Goal: Information Seeking & Learning: Learn about a topic

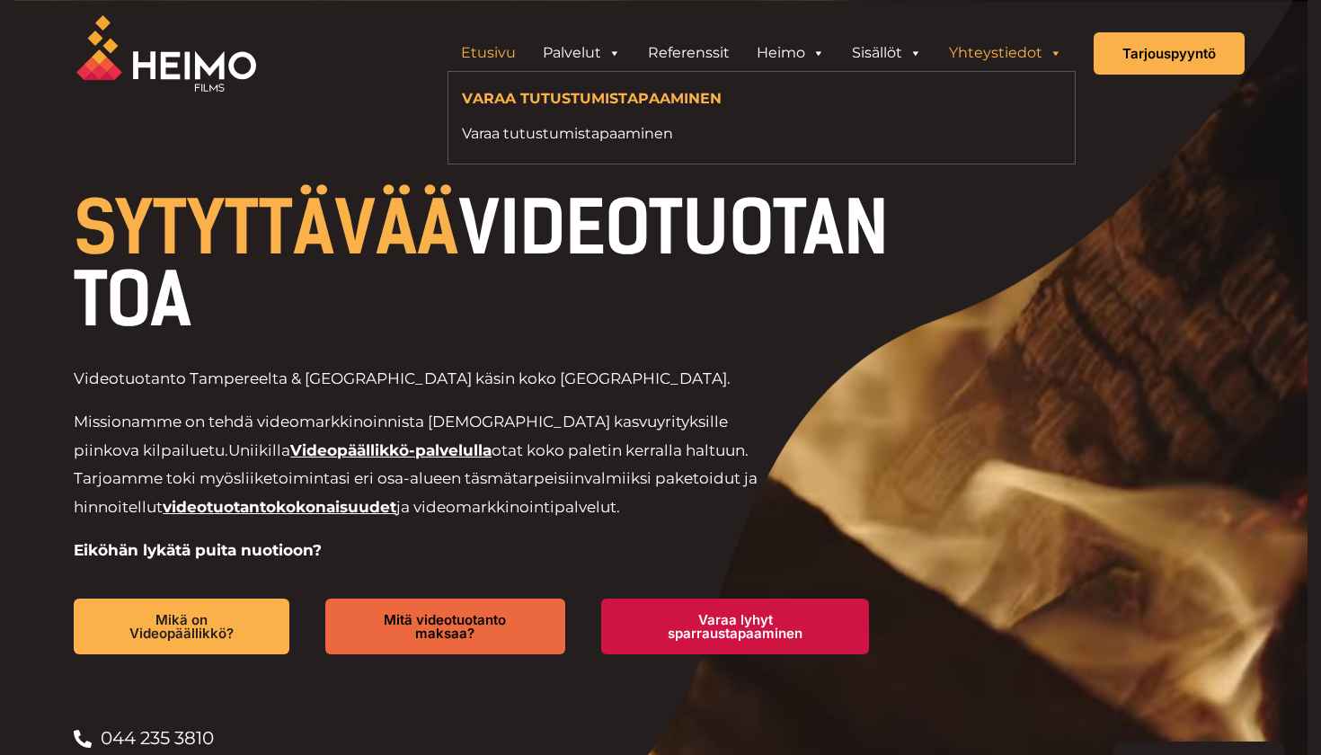
click at [1010, 47] on link "Yhteystiedot" at bounding box center [1005, 53] width 140 height 36
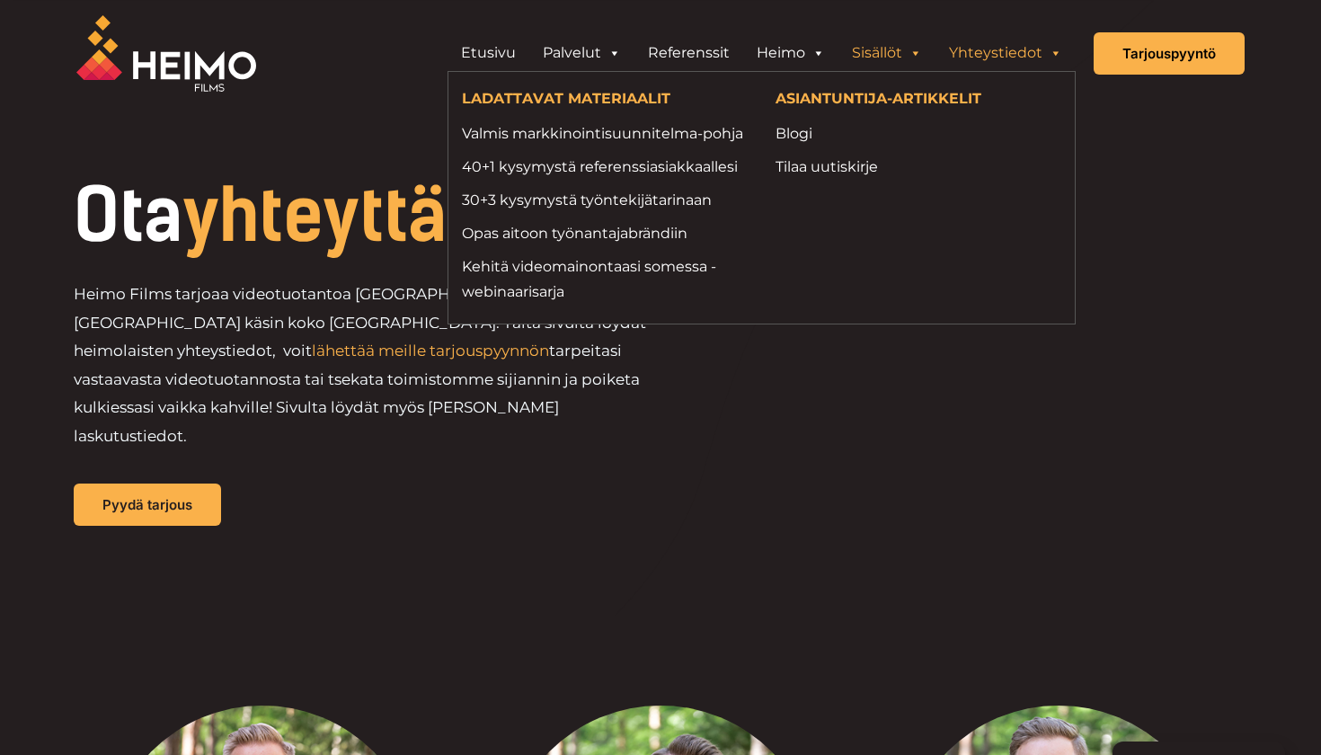
click at [901, 48] on link "Sisällöt" at bounding box center [886, 53] width 97 height 36
click at [801, 141] on link "Blogi" at bounding box center [918, 133] width 287 height 24
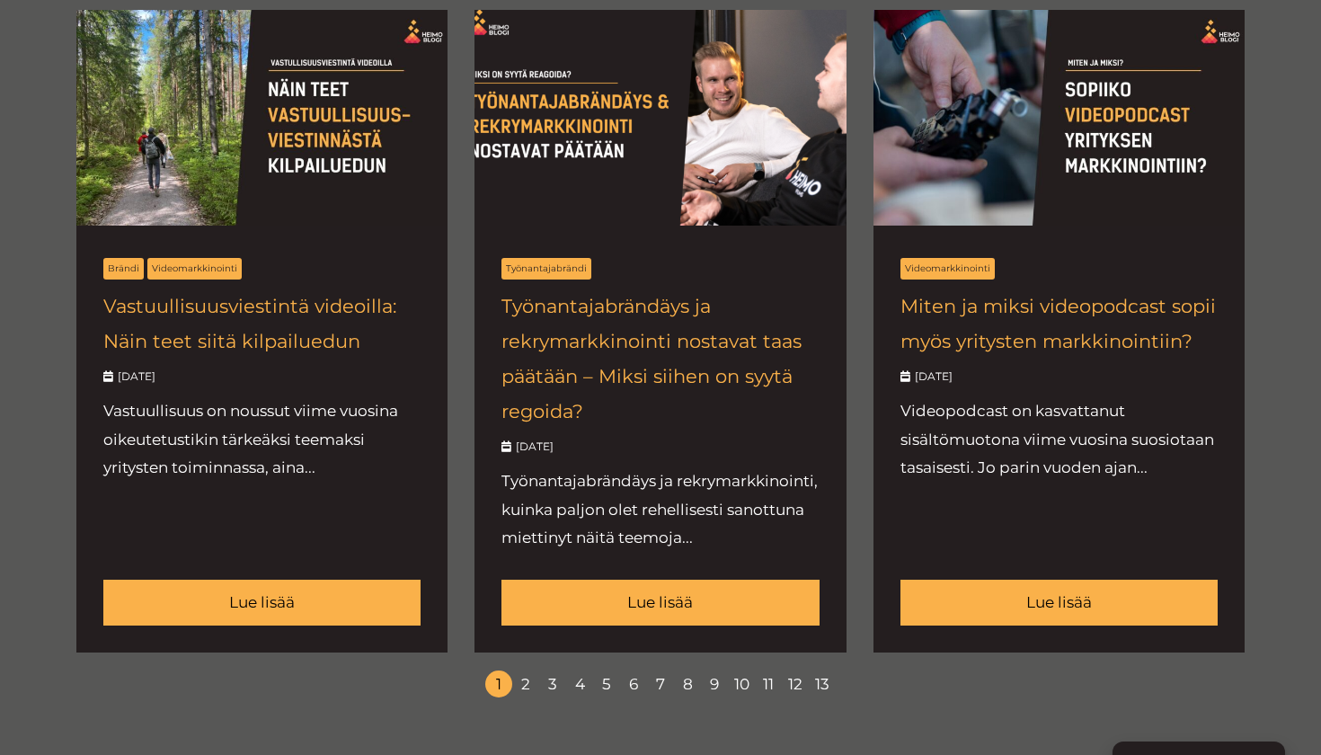
scroll to position [2136, 0]
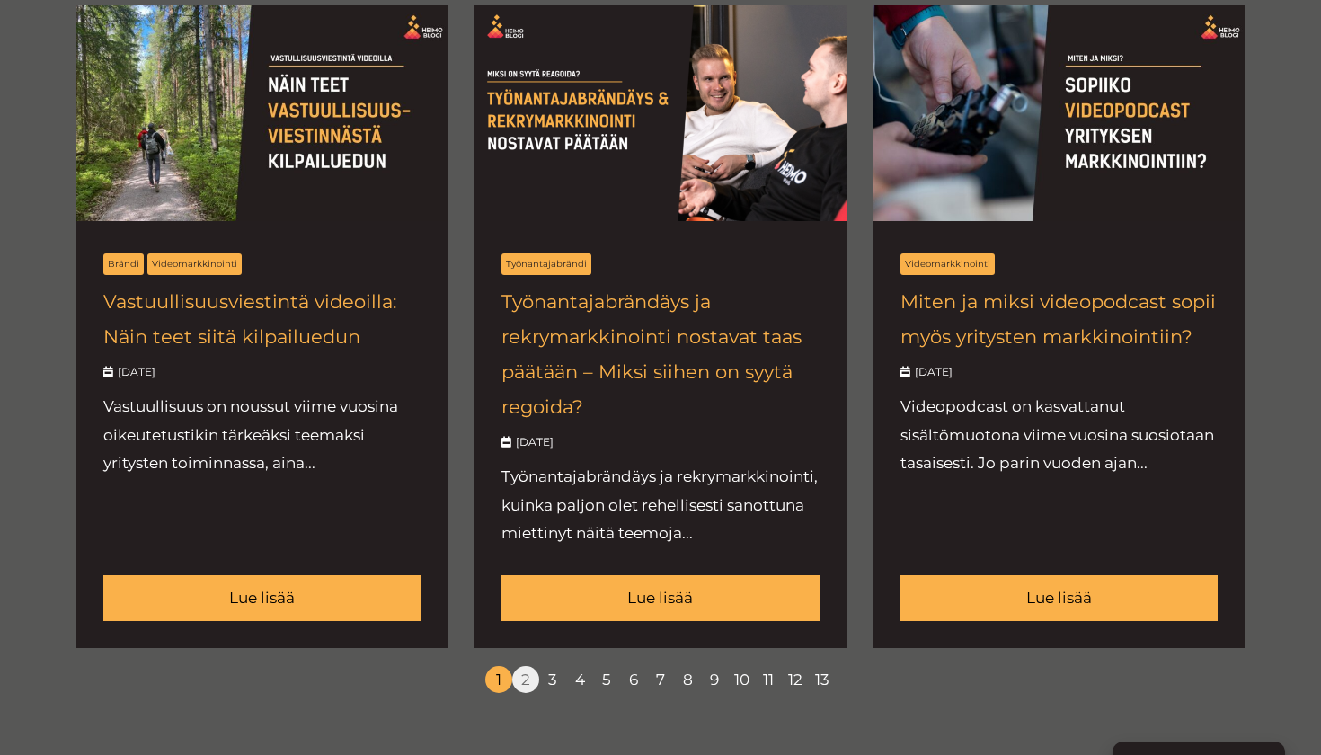
click at [531, 693] on link "2" at bounding box center [525, 679] width 27 height 27
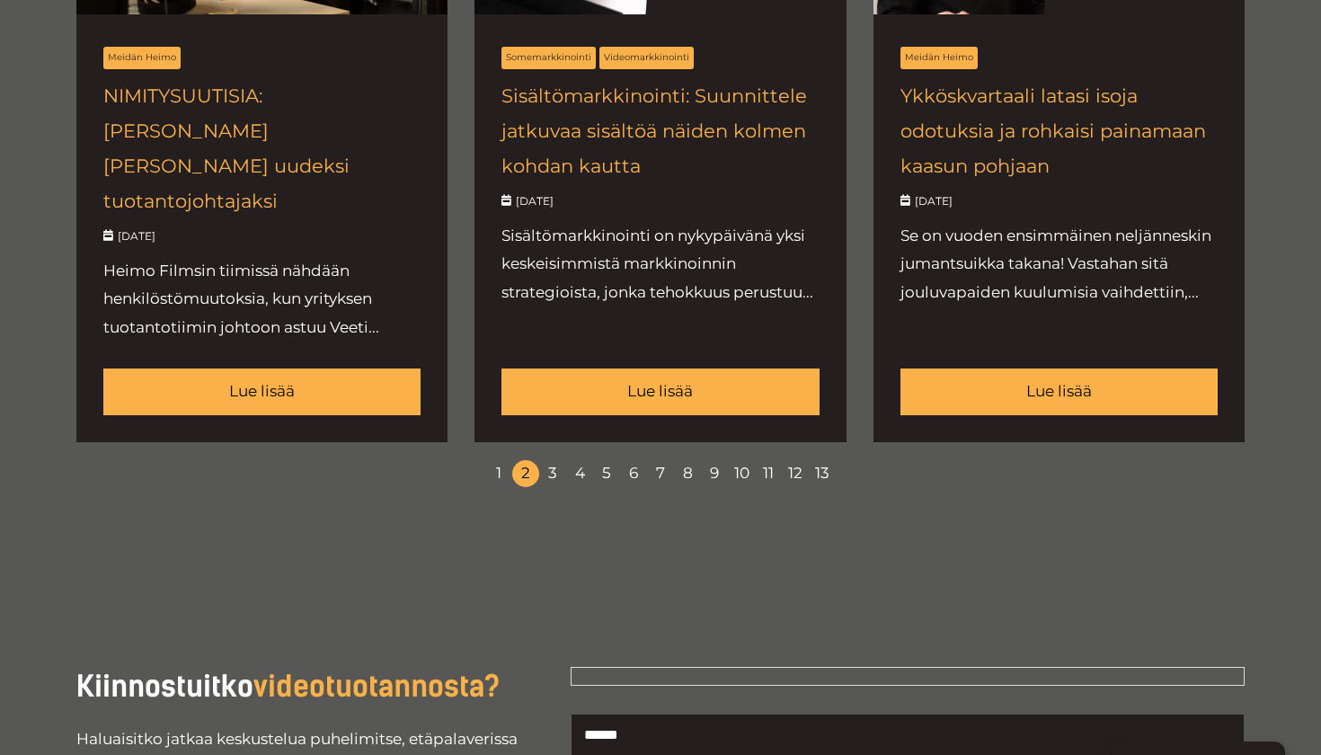
scroll to position [2376, 0]
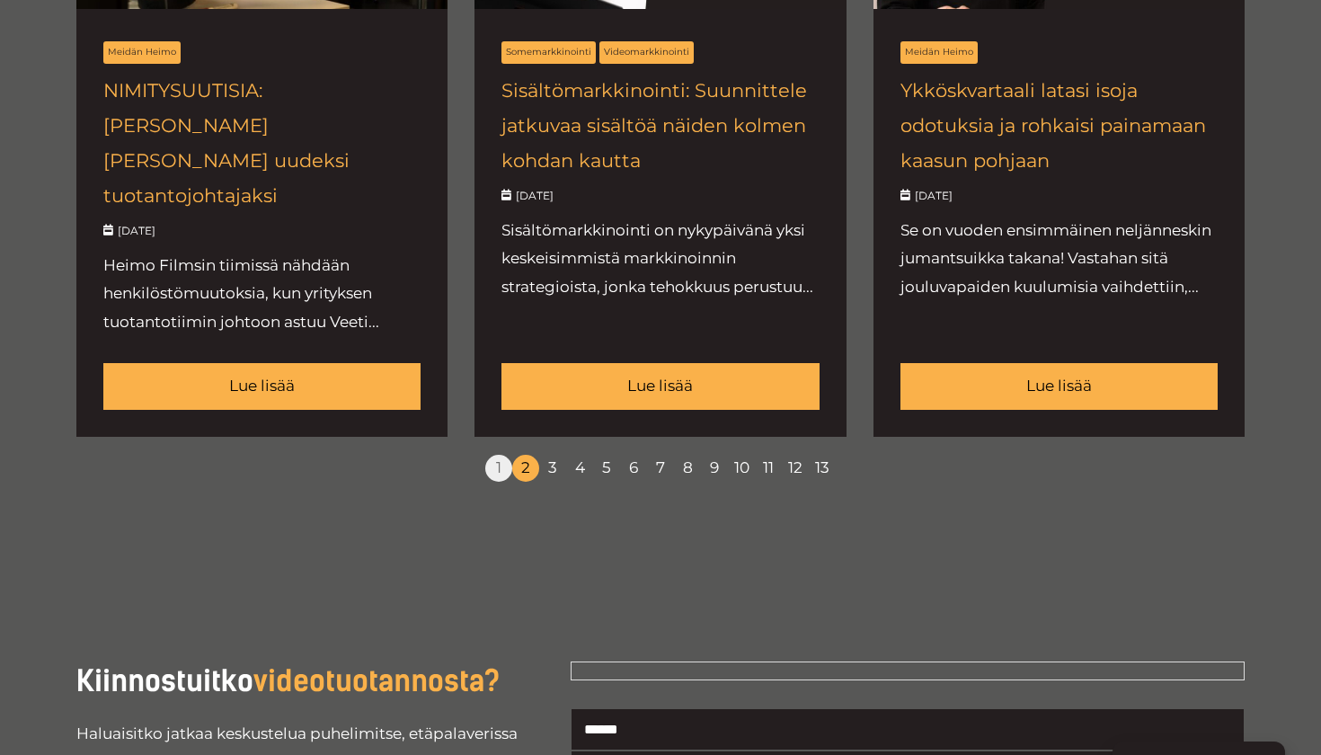
click at [499, 455] on link "1" at bounding box center [498, 468] width 27 height 27
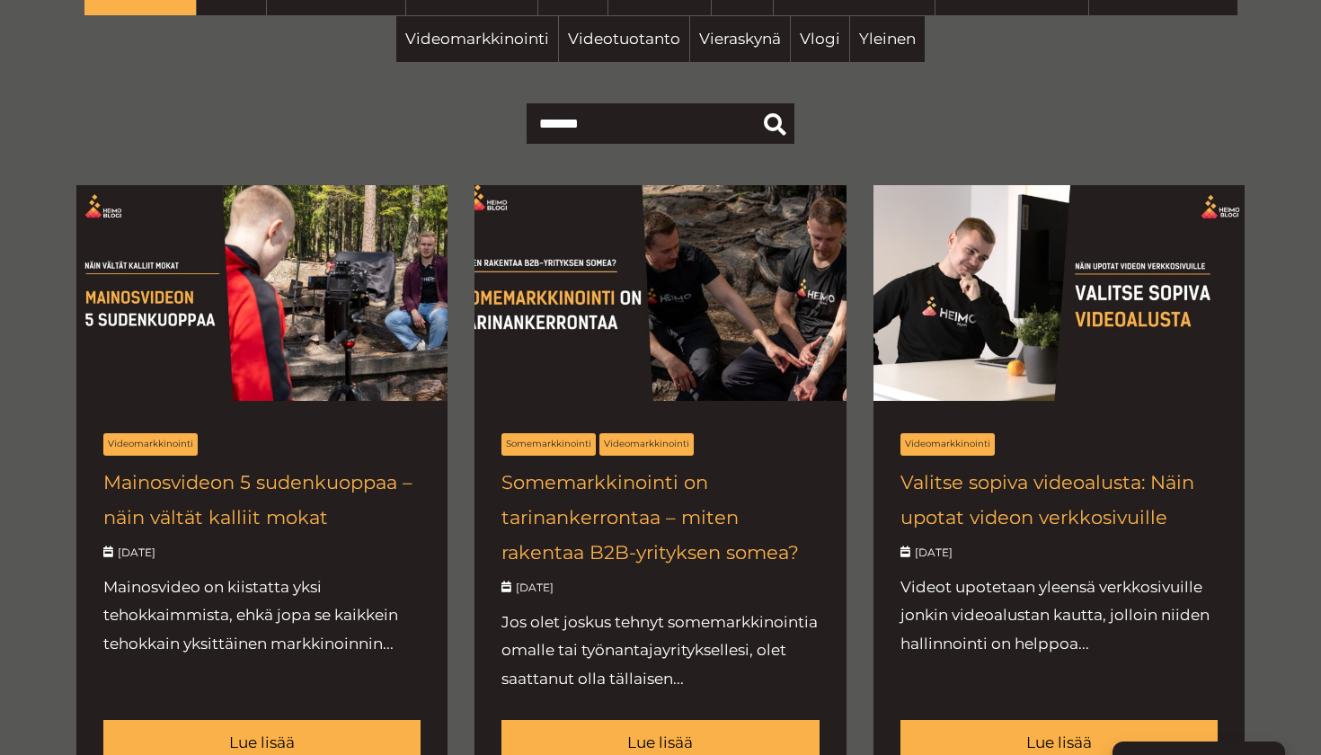
scroll to position [655, 0]
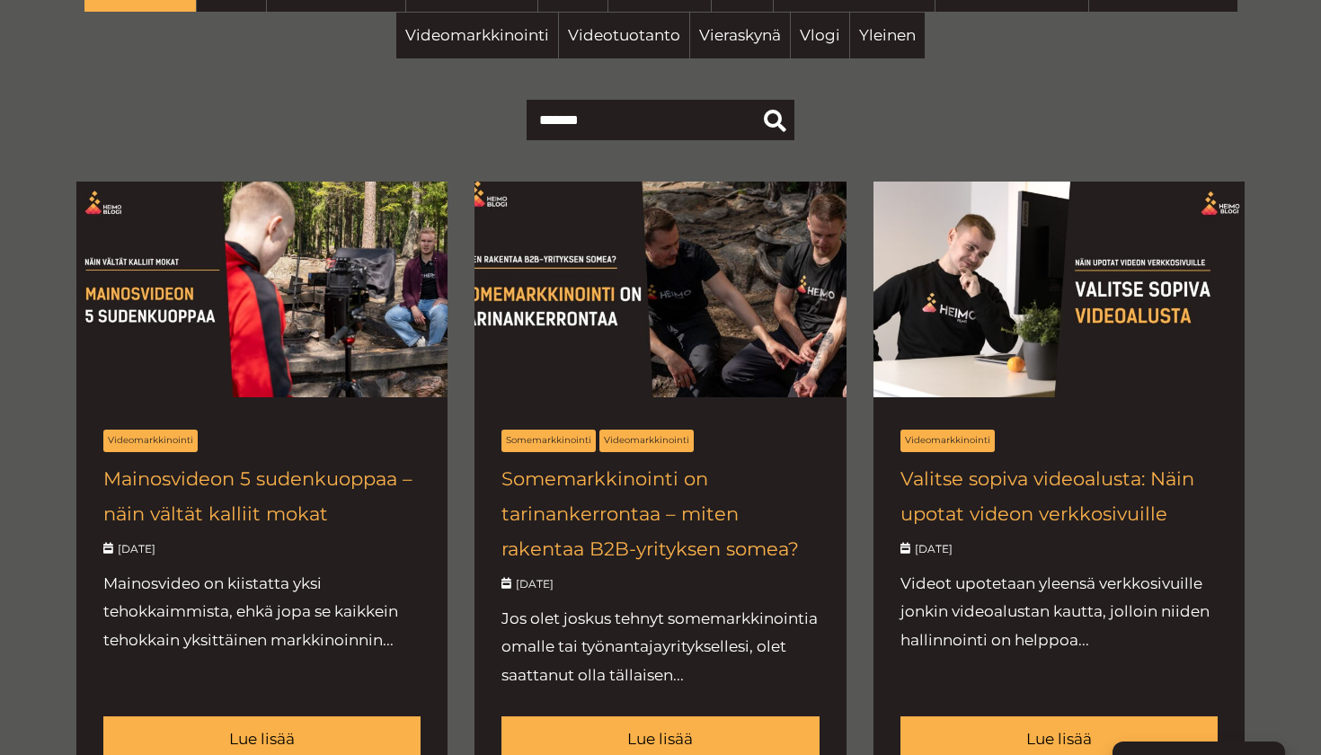
click at [788, 358] on link at bounding box center [659, 485] width 371 height 608
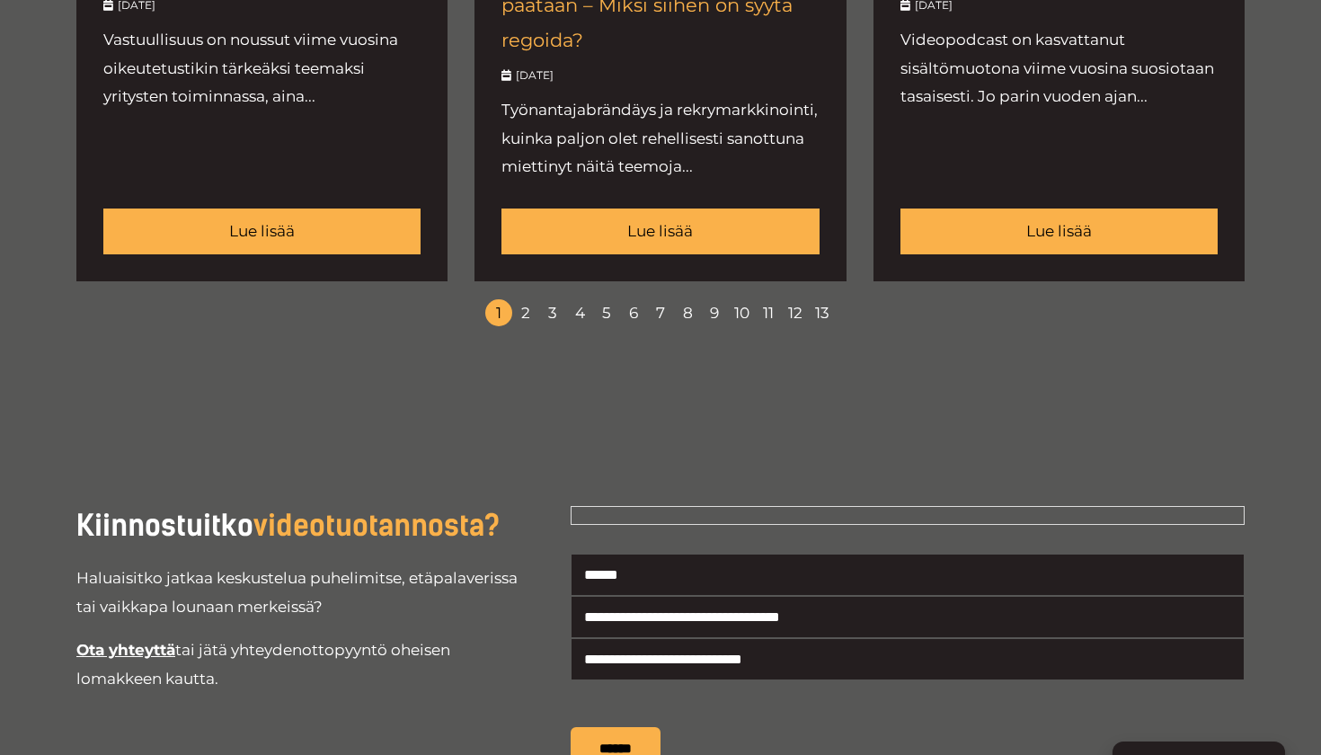
scroll to position [2533, 0]
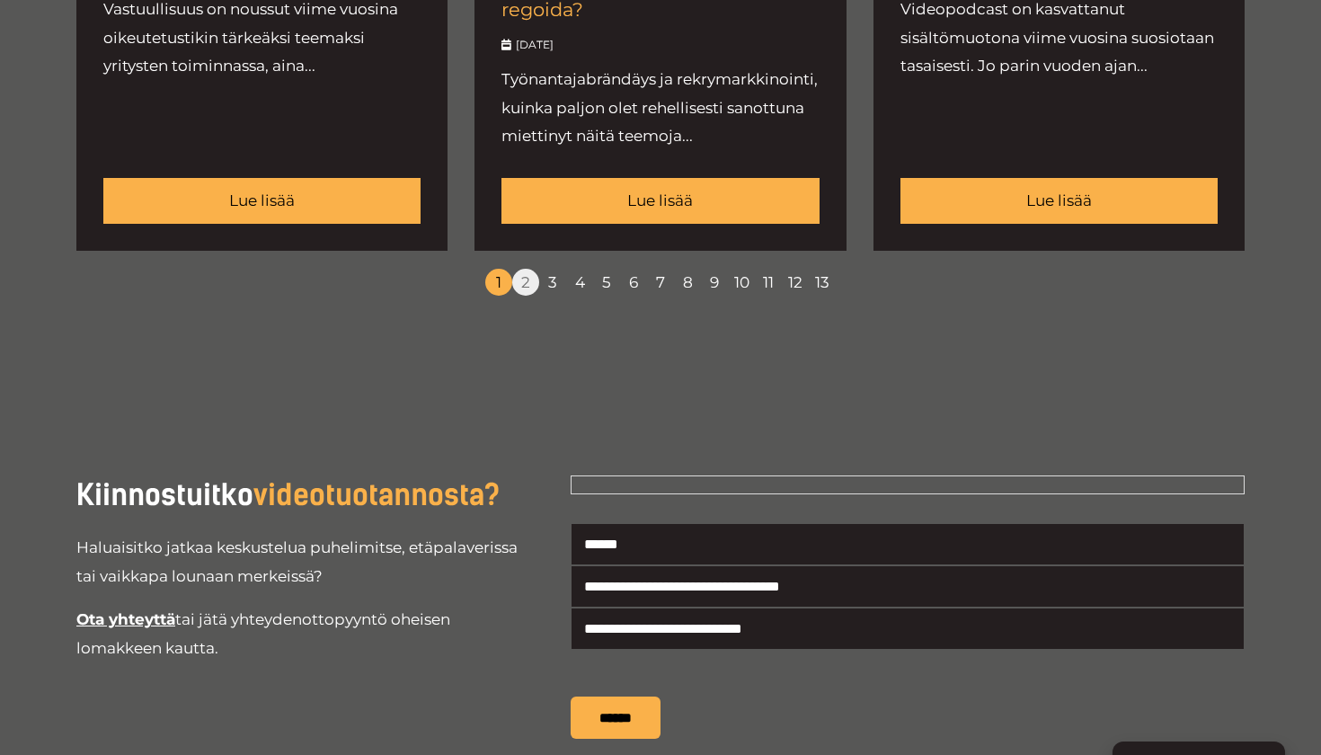
click at [533, 284] on link "2" at bounding box center [525, 282] width 27 height 27
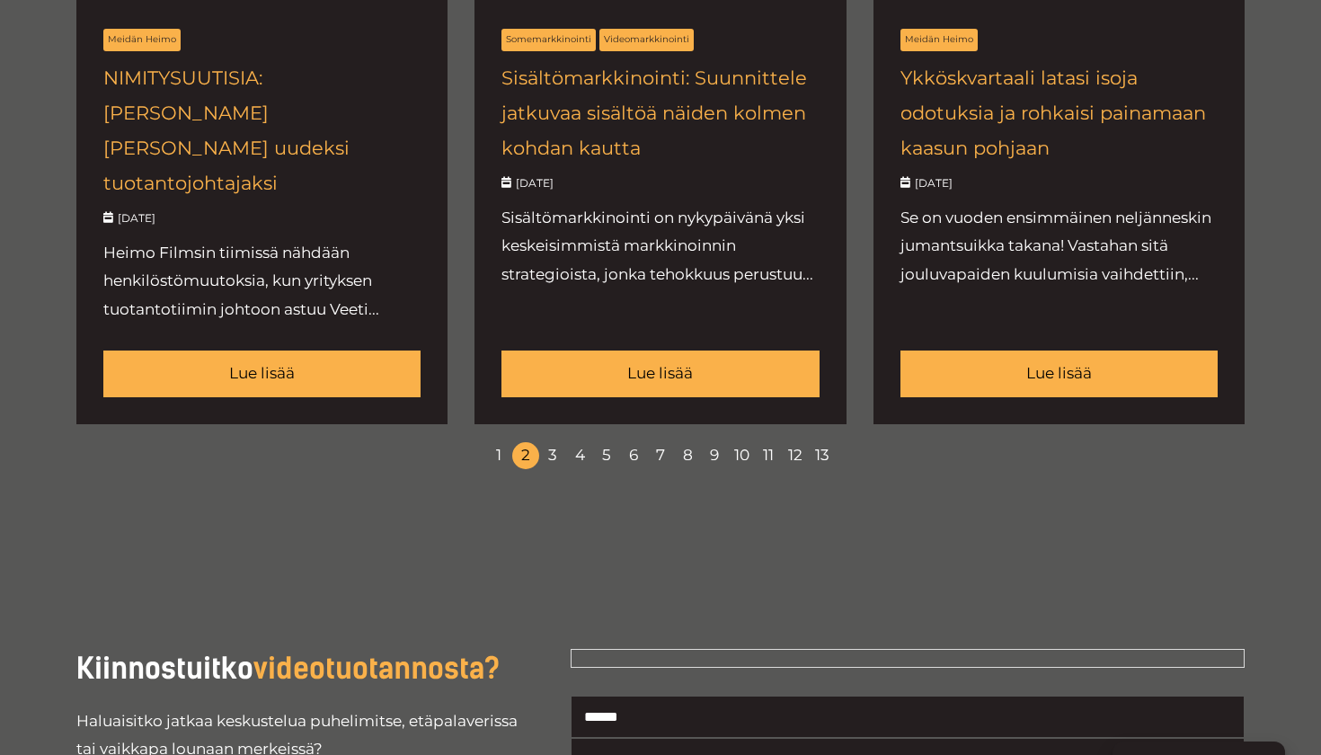
scroll to position [2451, 0]
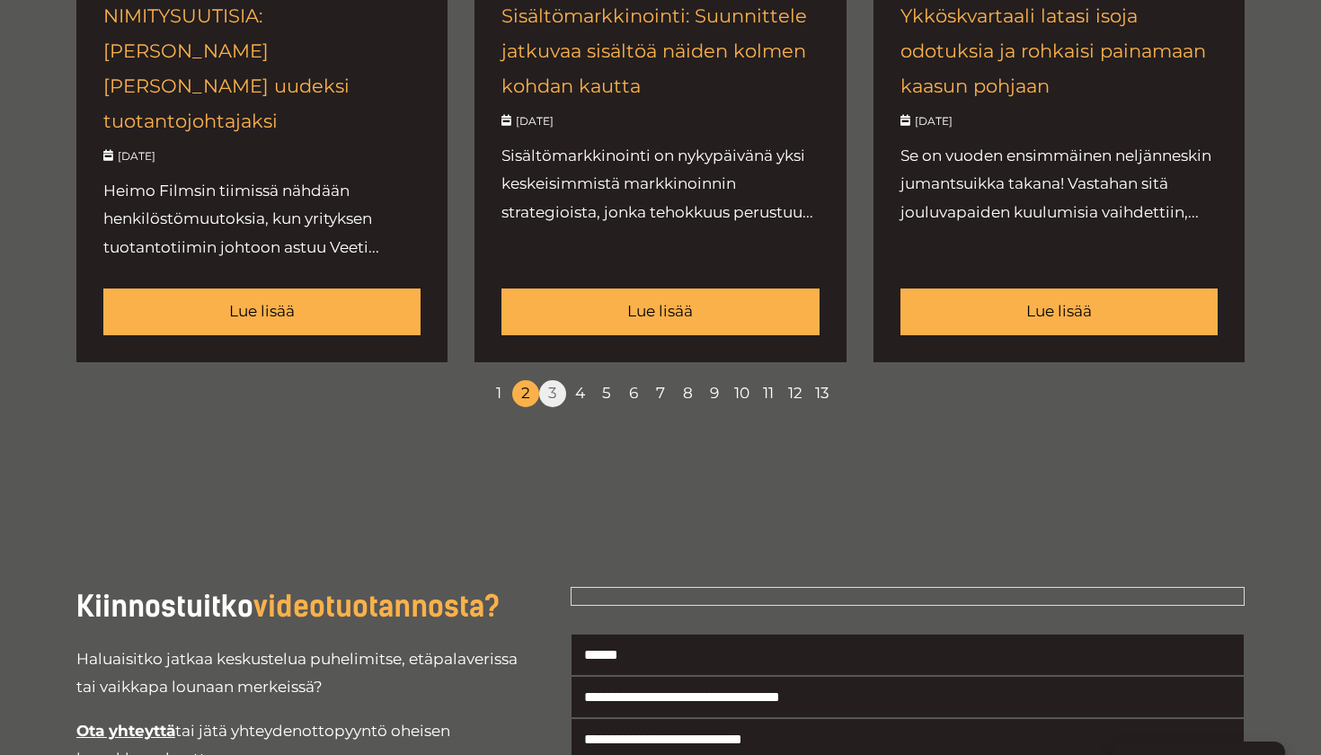
click at [549, 380] on link "3" at bounding box center [552, 393] width 27 height 27
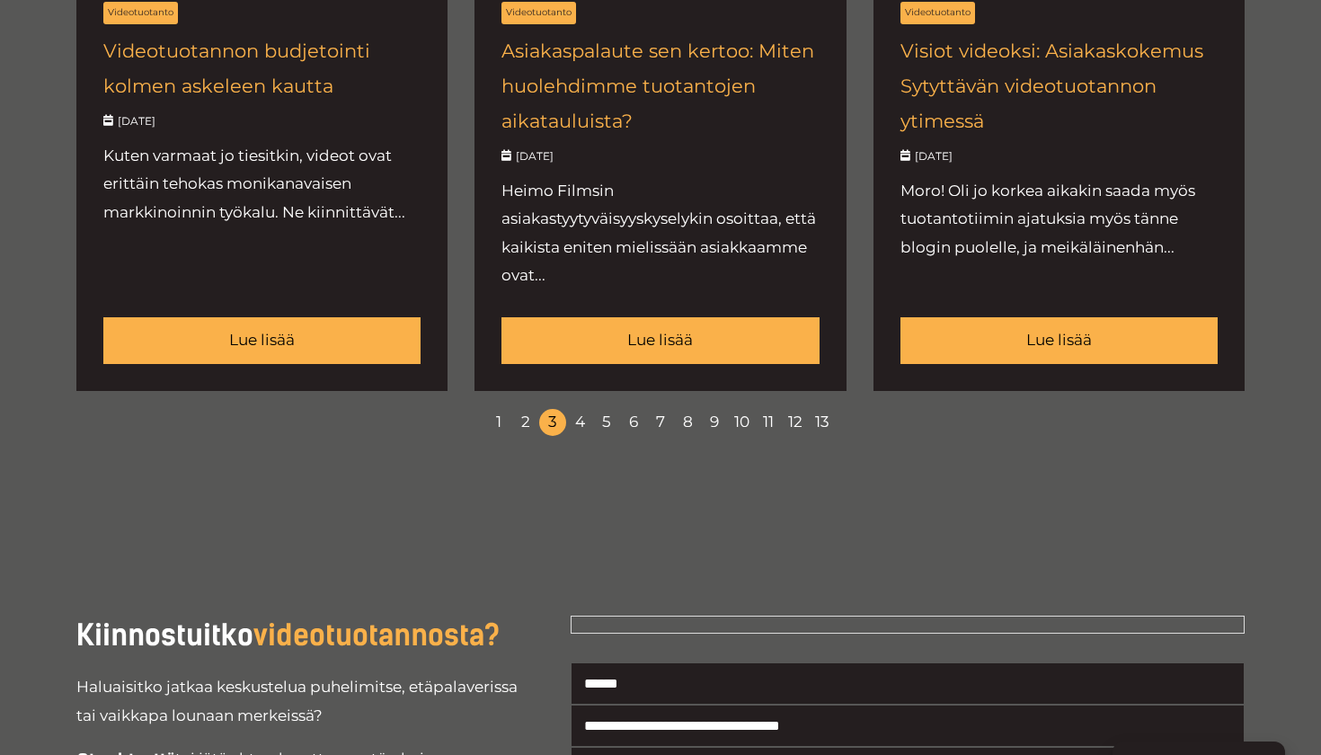
scroll to position [2387, 0]
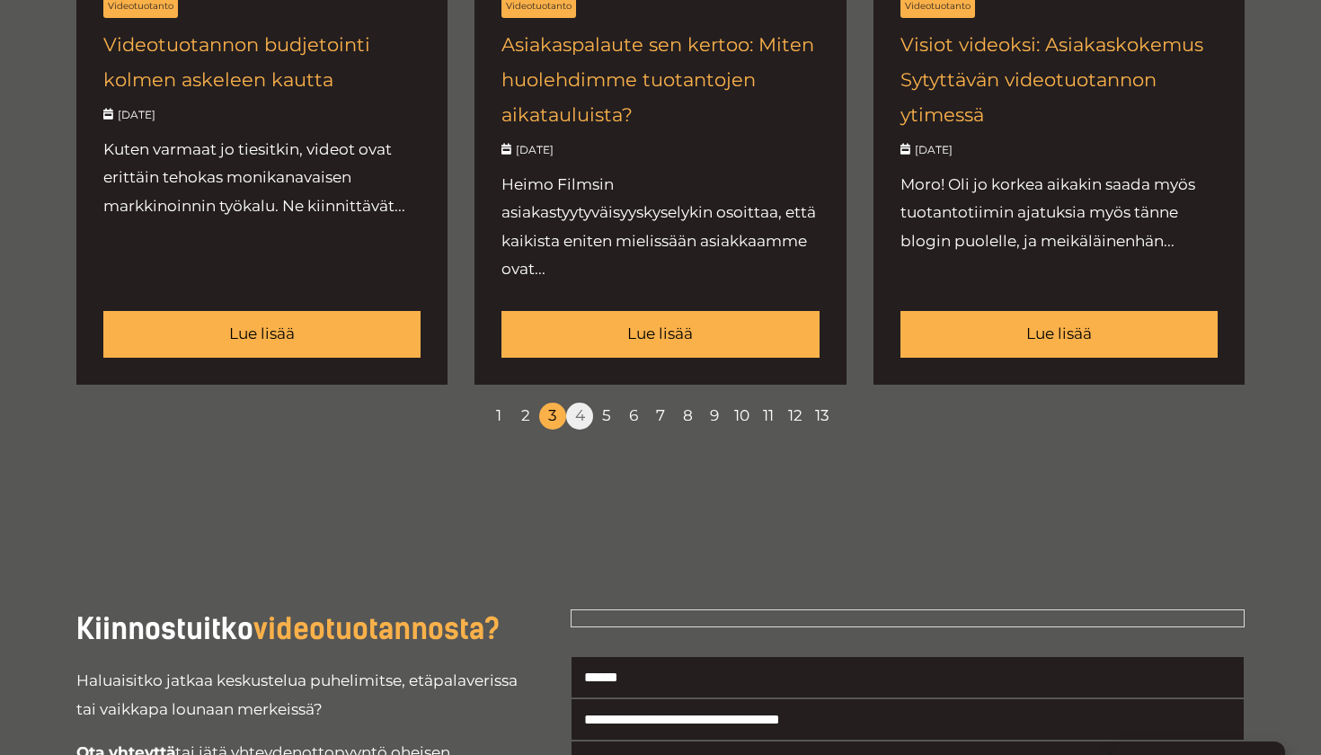
click at [581, 402] on link "4" at bounding box center [579, 415] width 27 height 27
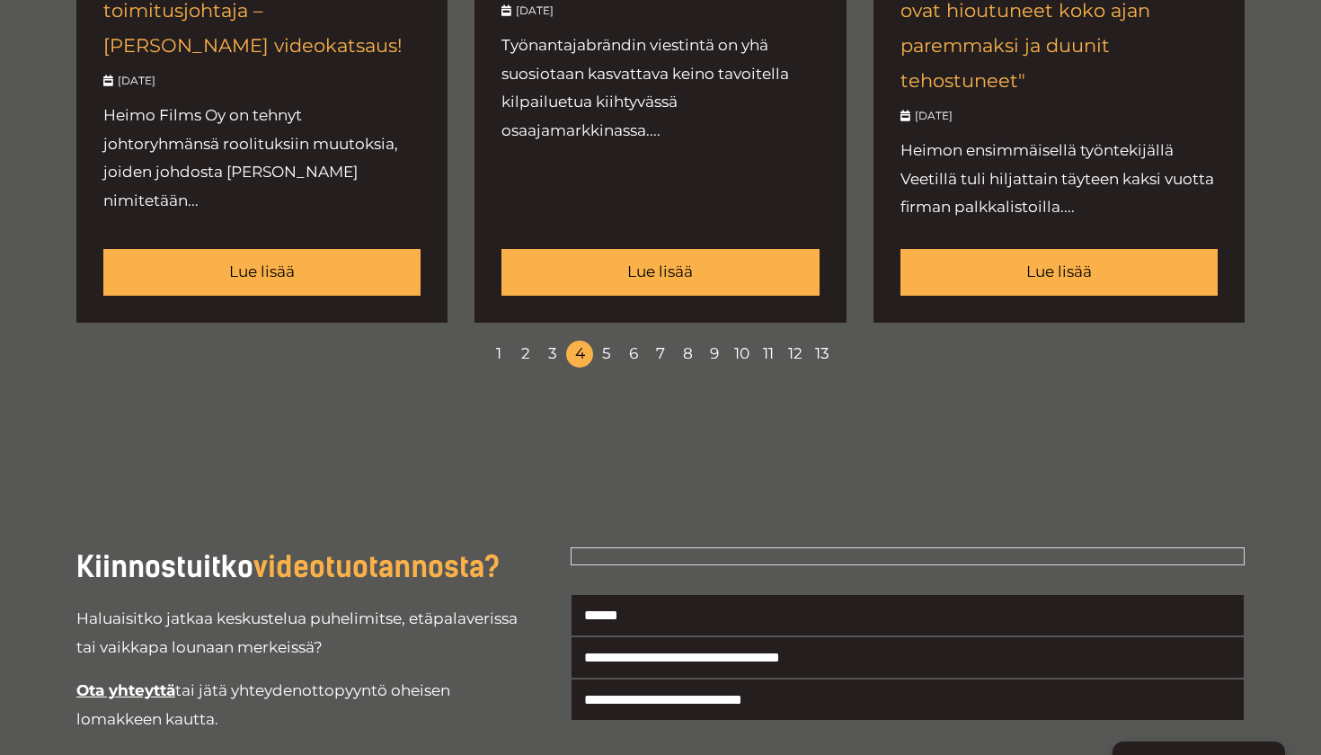
scroll to position [2601, 0]
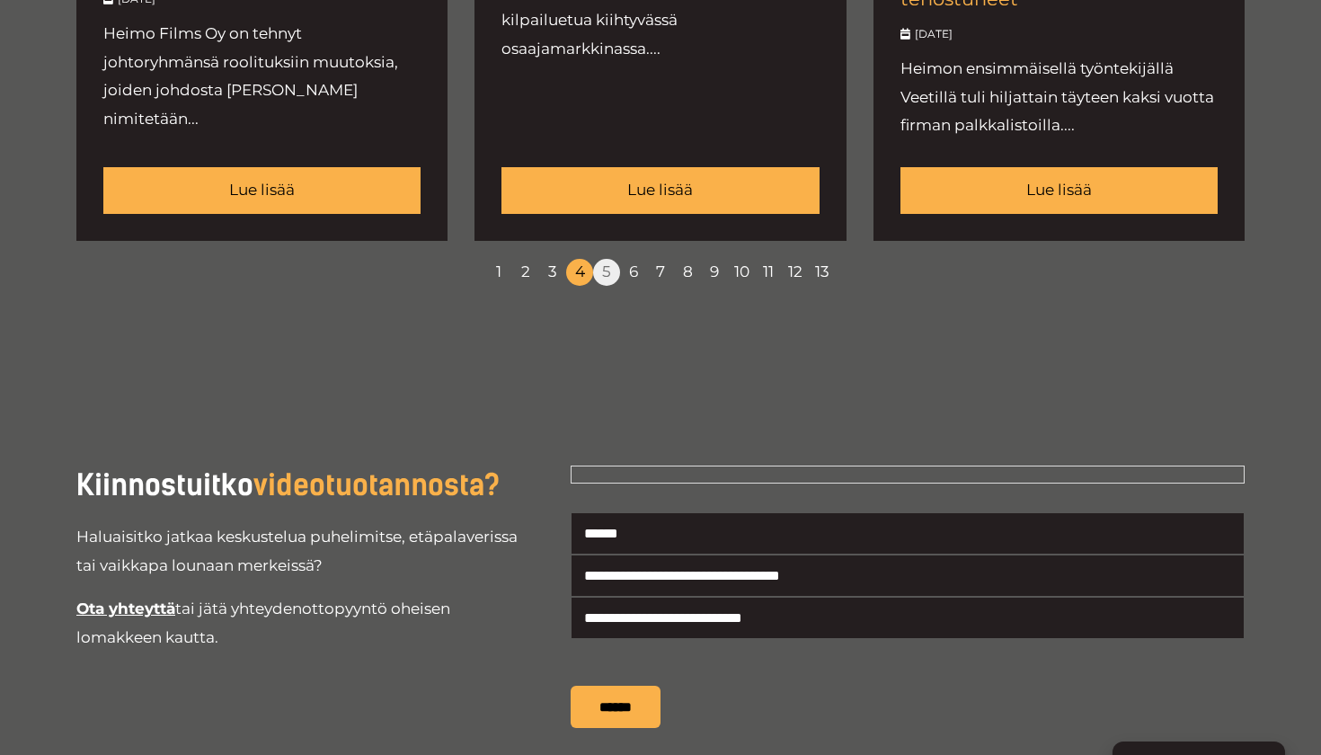
click at [599, 259] on link "5" at bounding box center [606, 272] width 27 height 27
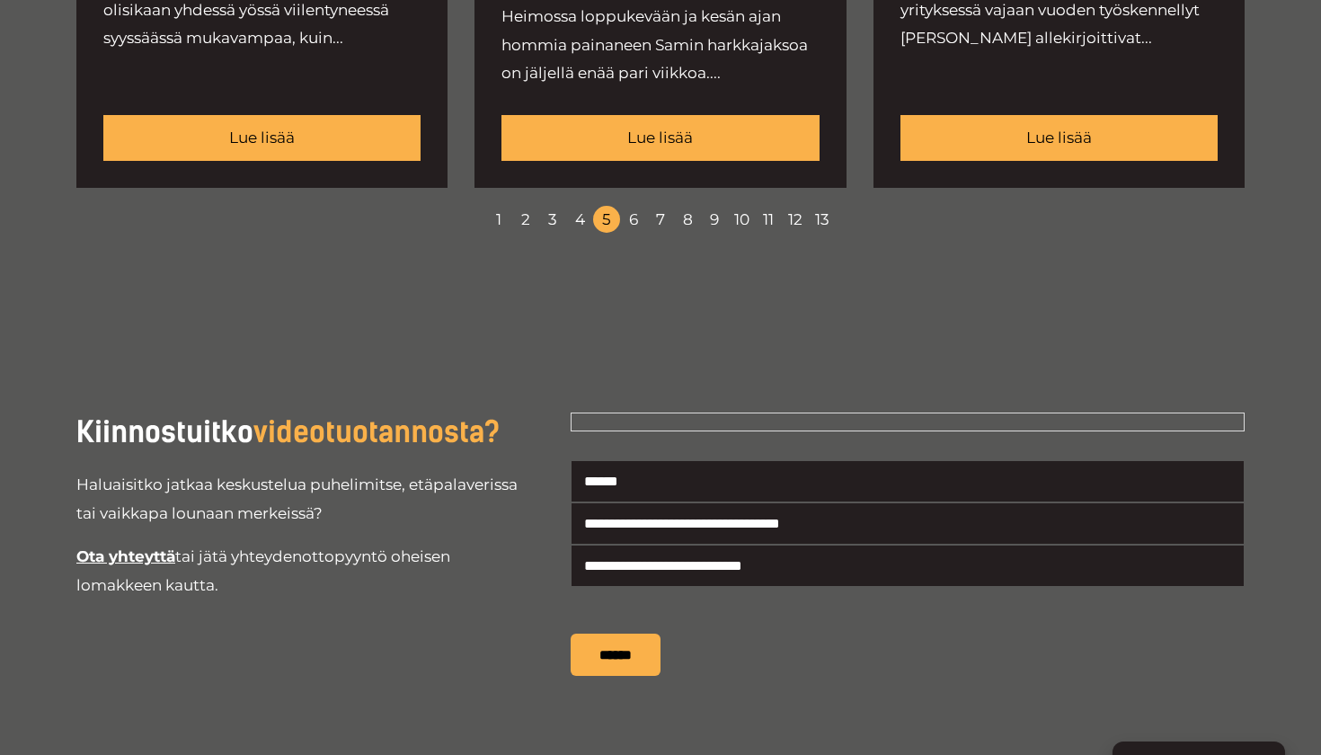
scroll to position [2558, 0]
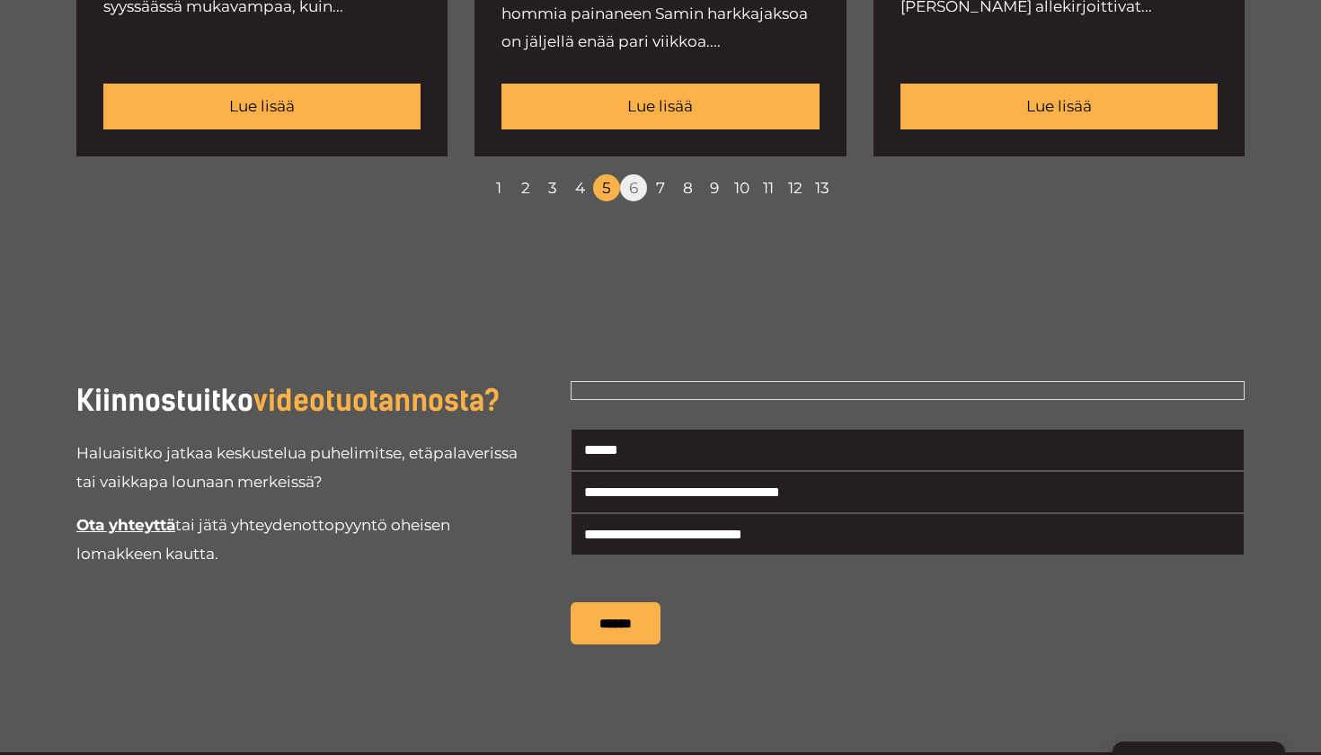
click at [632, 174] on link "6" at bounding box center [633, 187] width 27 height 27
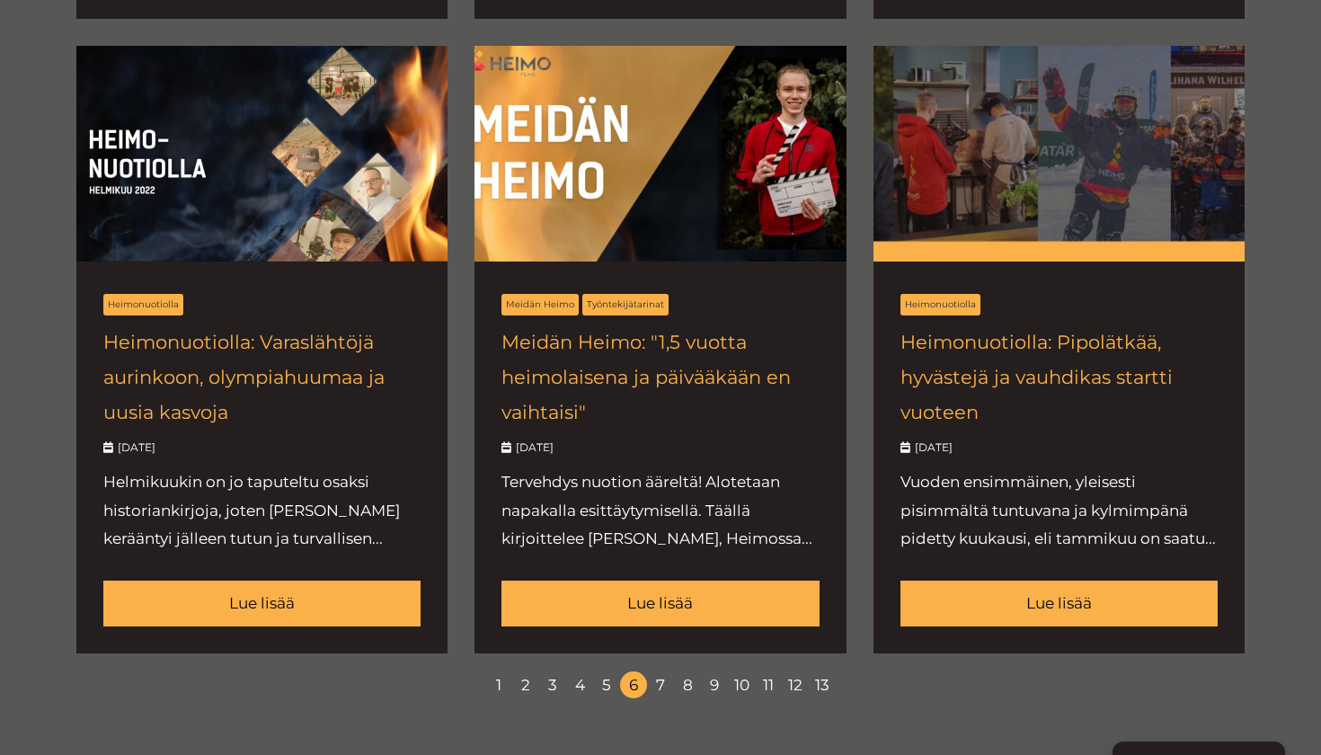
scroll to position [2072, 0]
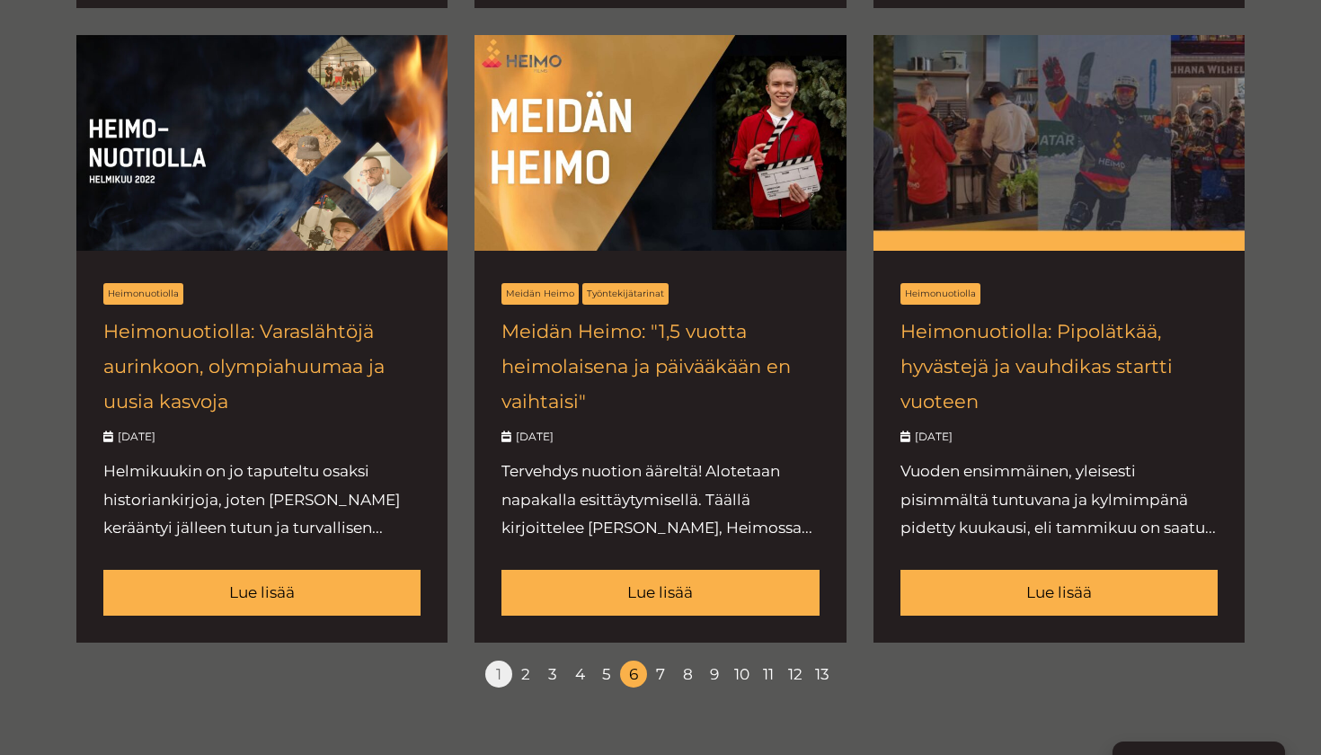
click at [501, 660] on link "1" at bounding box center [498, 673] width 27 height 27
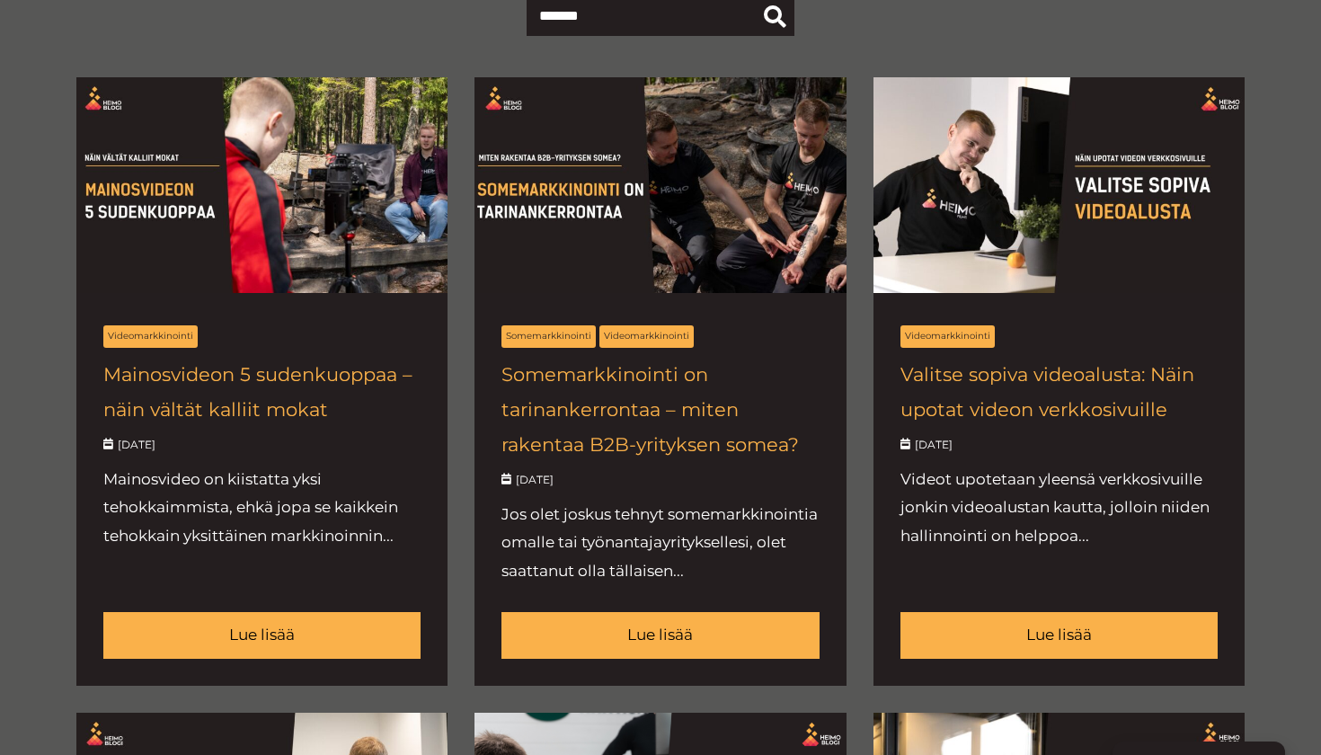
scroll to position [769, 0]
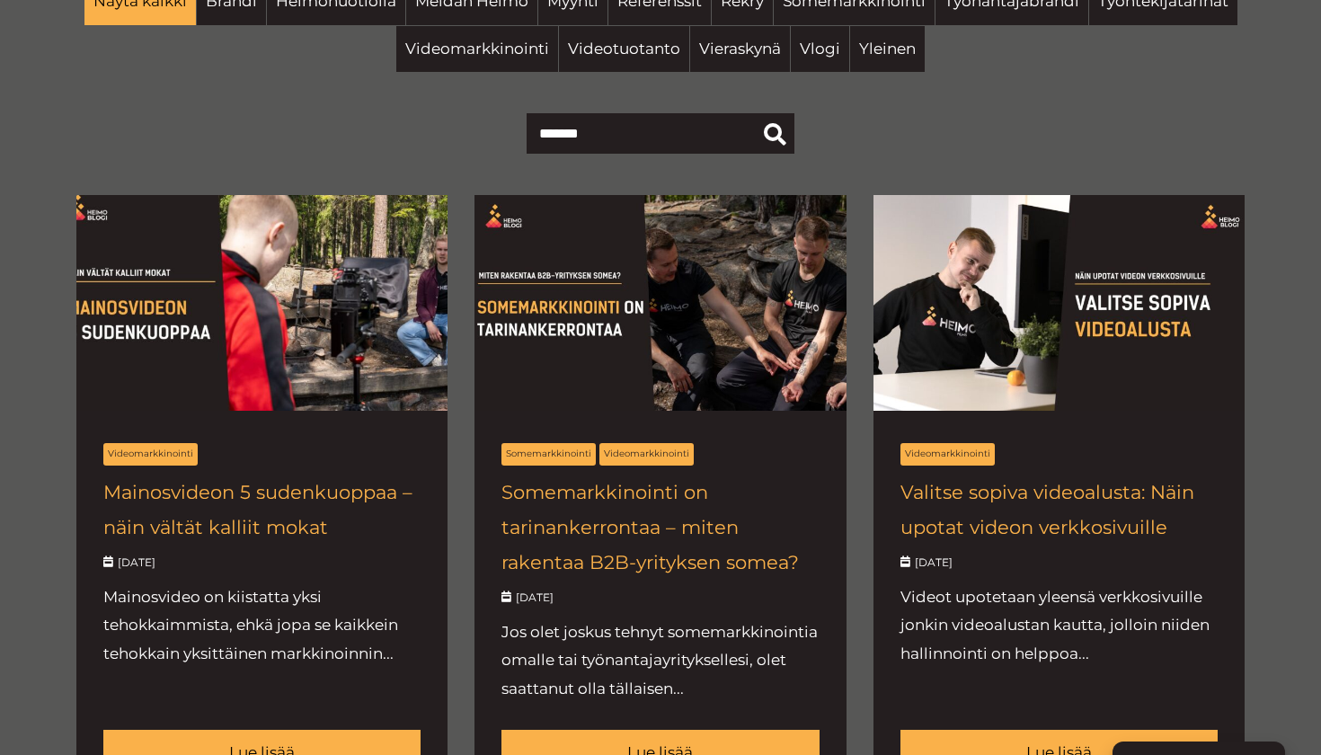
scroll to position [661, 0]
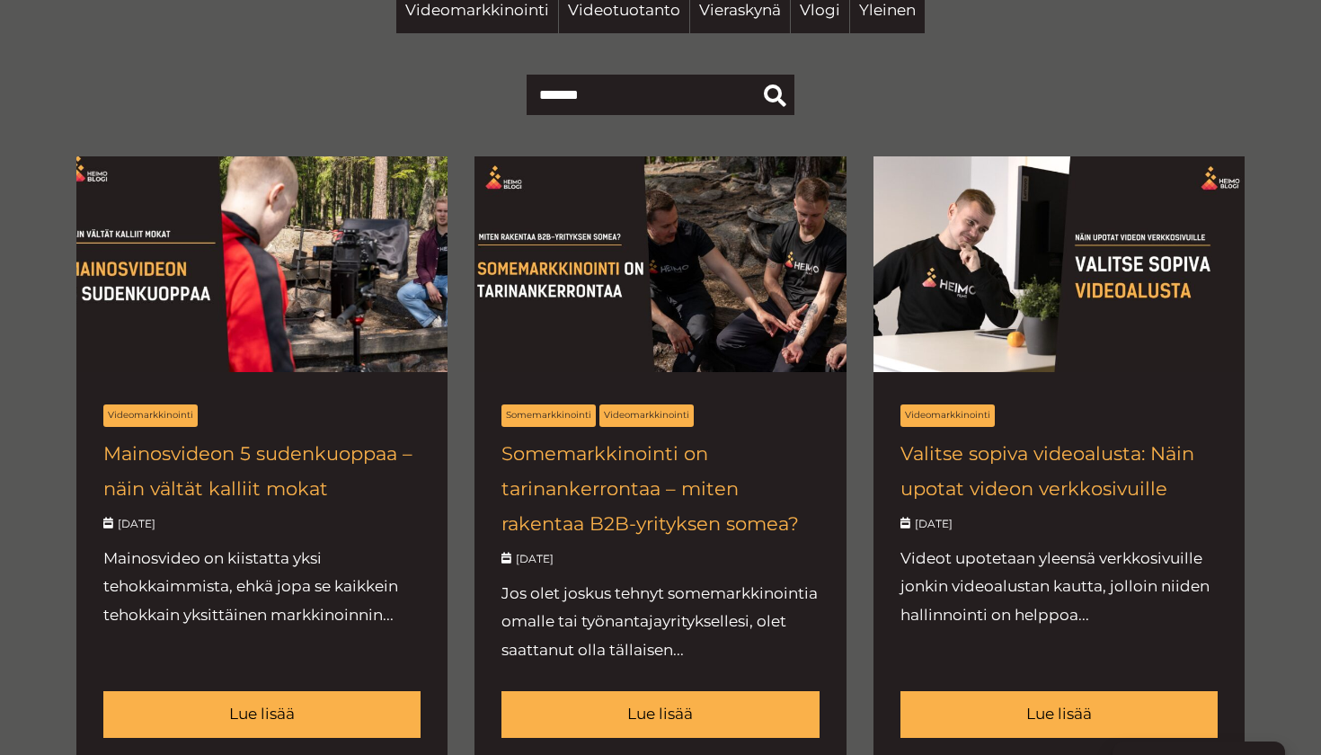
scroll to position [681, 0]
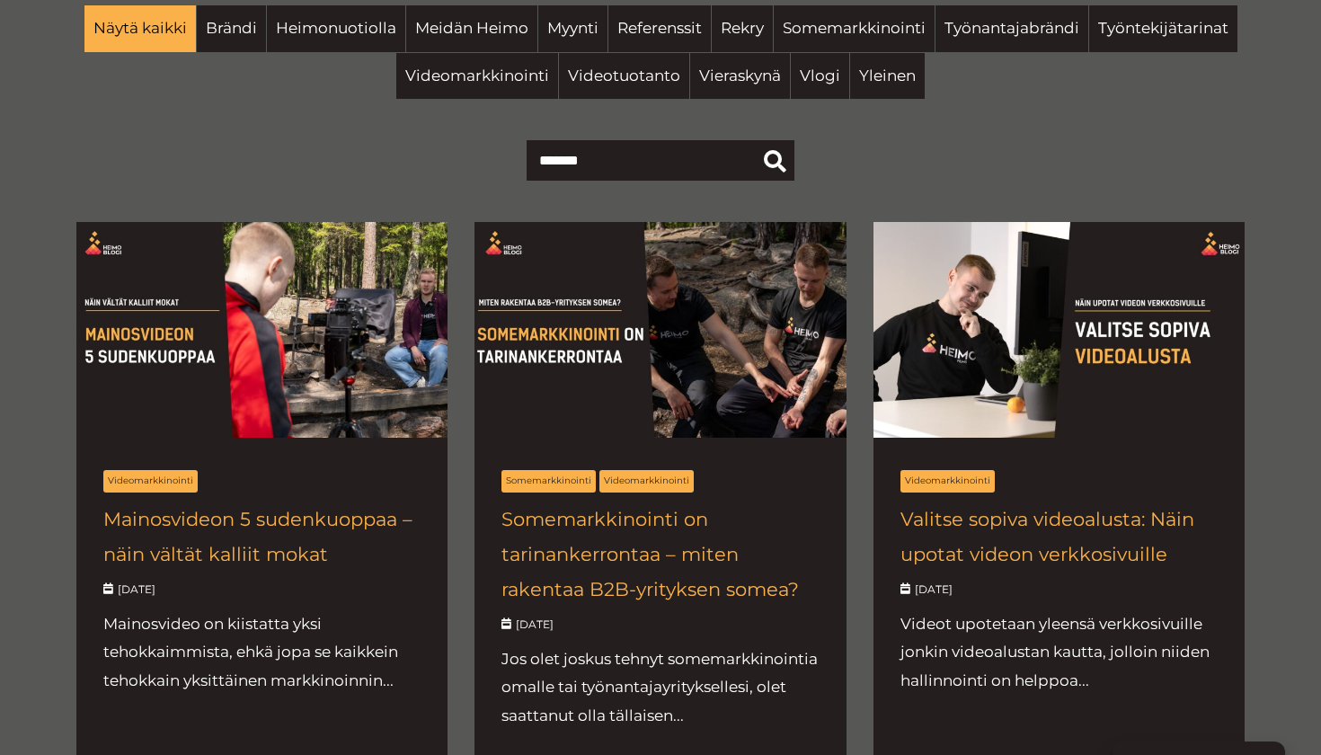
scroll to position [596, 0]
